Goal: Task Accomplishment & Management: Use online tool/utility

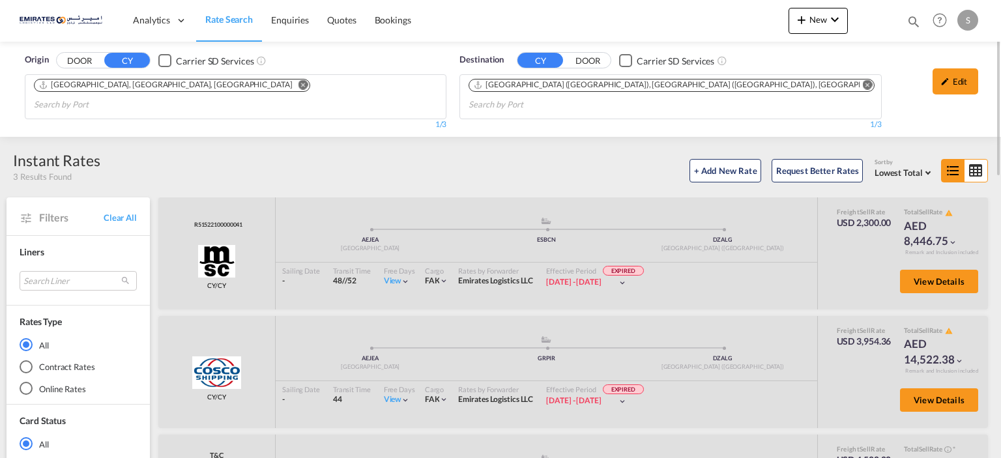
click at [863, 88] on md-icon "Remove" at bounding box center [868, 85] width 10 height 10
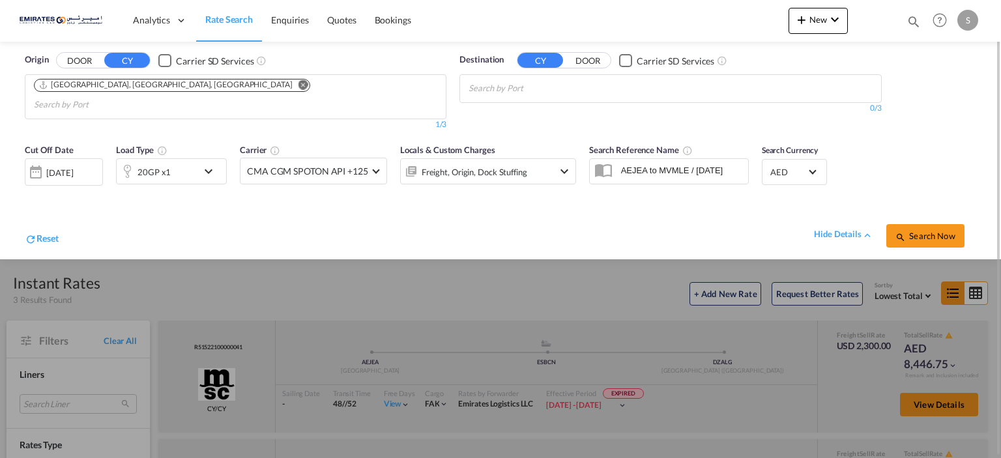
click at [574, 90] on body "Analytics Dashboard Rate Search Enquiries Quotes Bookings" at bounding box center [500, 229] width 1001 height 458
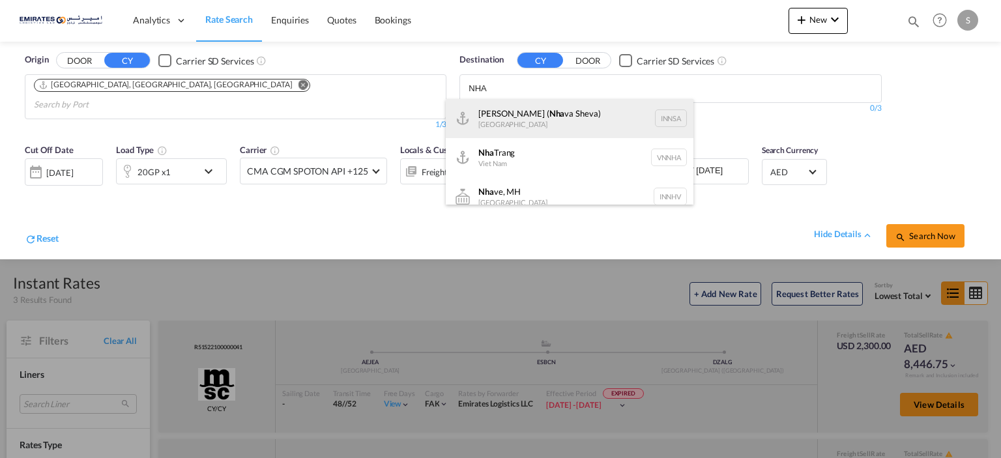
type input "NHA"
click at [571, 113] on div "[PERSON_NAME] ( [GEOGRAPHIC_DATA]) [GEOGRAPHIC_DATA] [GEOGRAPHIC_DATA]" at bounding box center [570, 118] width 248 height 39
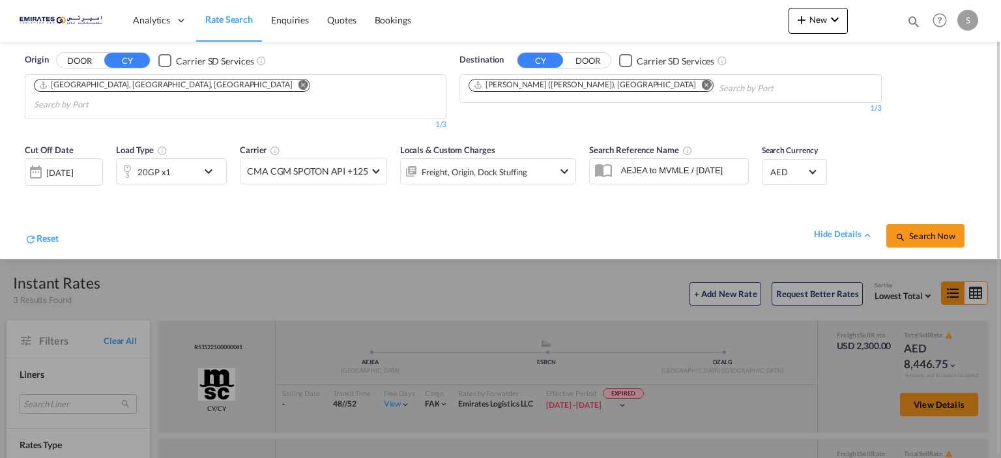
click at [225, 158] on div "20GP x1" at bounding box center [171, 171] width 111 height 26
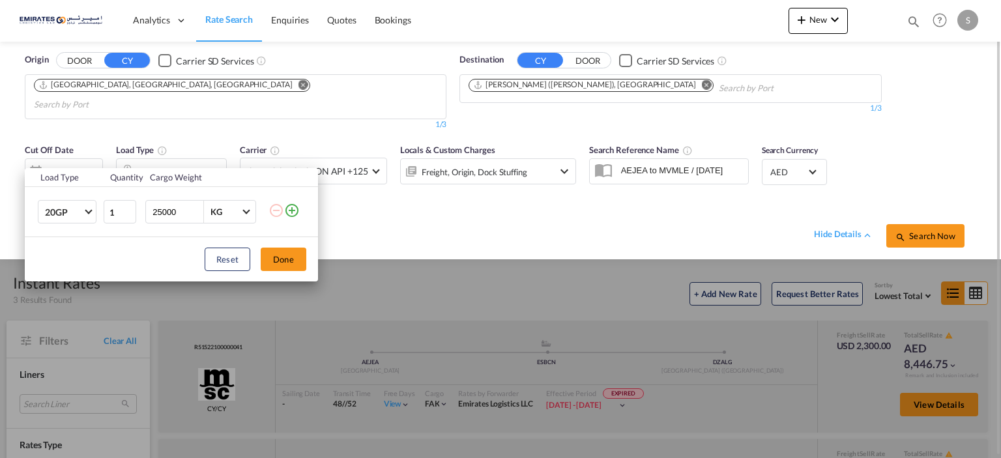
click at [641, 208] on div "Load Type Quantity Cargo Weight 20GP 20GP 40GP 40HC 45HC 20RE 40RE 40HR 20OT 40…" at bounding box center [500, 229] width 1001 height 458
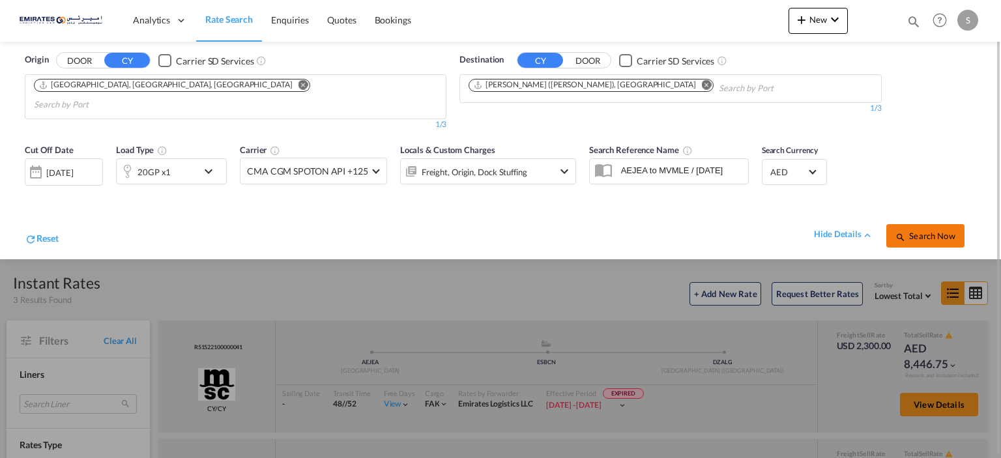
click at [928, 226] on button "Search Now" at bounding box center [925, 235] width 78 height 23
click at [75, 166] on div "[DATE]" at bounding box center [61, 172] width 27 height 12
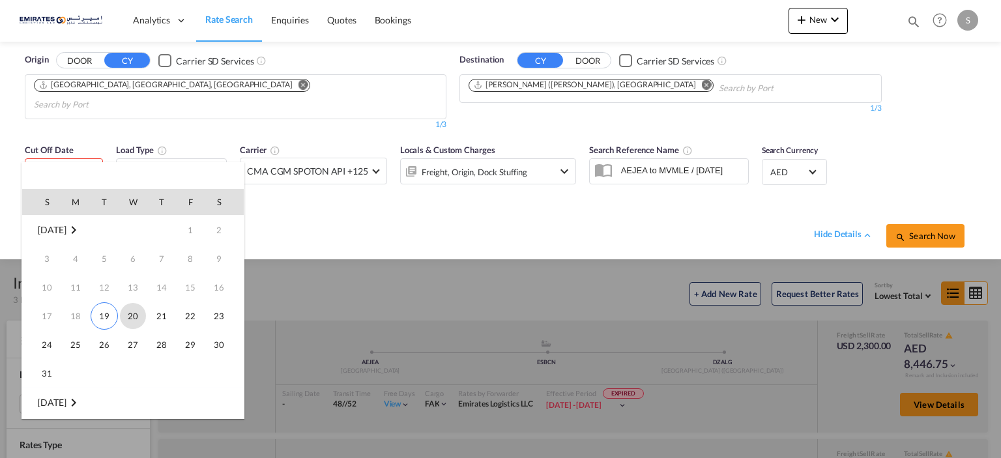
click at [130, 320] on span "20" at bounding box center [133, 316] width 26 height 26
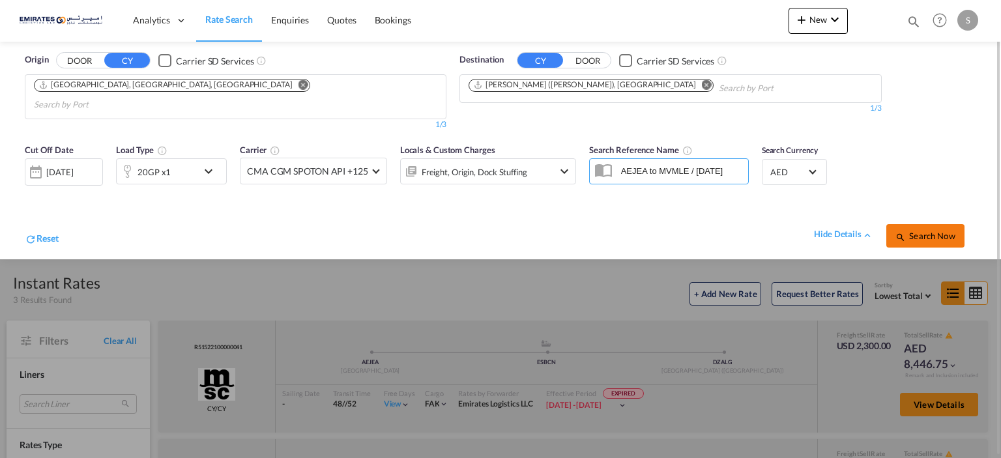
click at [912, 226] on button "Search Now" at bounding box center [925, 235] width 78 height 23
